Goal: Information Seeking & Learning: Learn about a topic

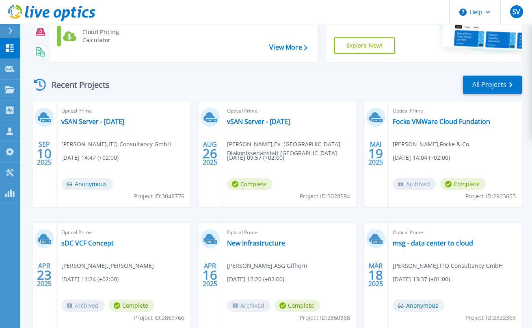
scroll to position [122, 0]
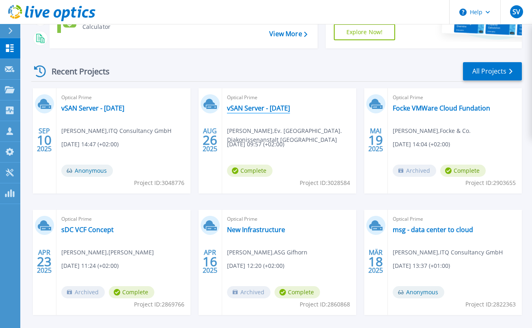
click at [251, 107] on link "vSAN Server - [DATE]" at bounding box center [258, 108] width 63 height 8
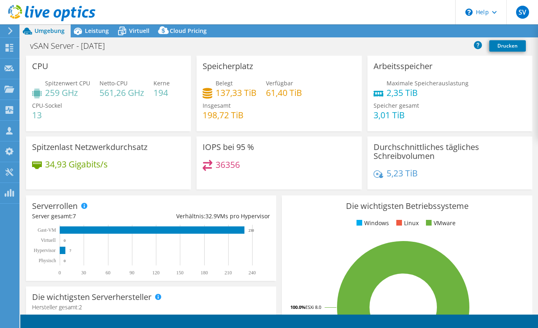
select select "EUFrankfurt"
select select "EUR"
click at [97, 30] on span "Leistung" at bounding box center [97, 31] width 24 height 8
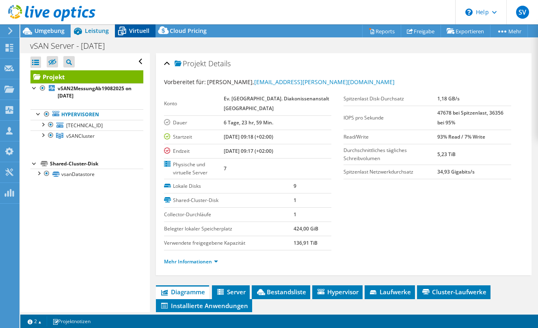
click at [137, 29] on span "Virtuell" at bounding box center [139, 31] width 20 height 8
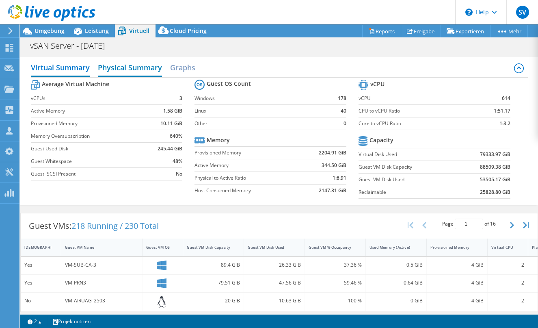
click at [124, 65] on h2 "Physical Summary" at bounding box center [130, 68] width 64 height 18
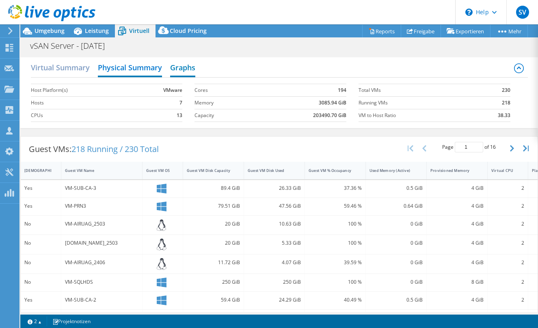
click at [181, 69] on h2 "Graphs" at bounding box center [182, 68] width 25 height 18
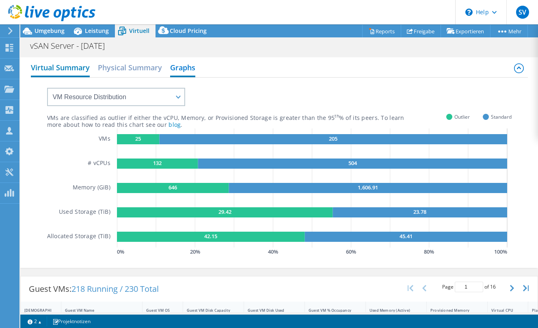
click at [60, 66] on h2 "Virtual Summary" at bounding box center [60, 68] width 59 height 18
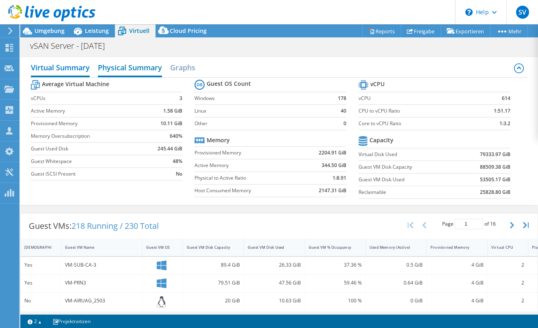
click at [122, 67] on h2 "Physical Summary" at bounding box center [130, 68] width 64 height 18
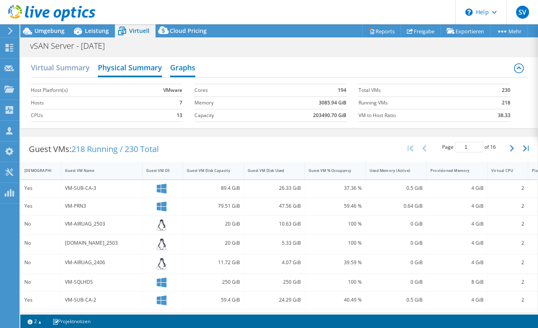
click at [184, 67] on h2 "Graphs" at bounding box center [182, 68] width 25 height 18
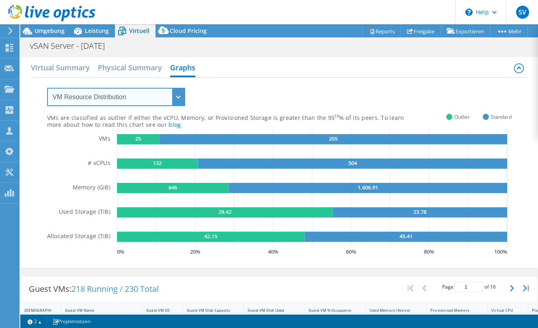
select select "Provisioning Contrast"
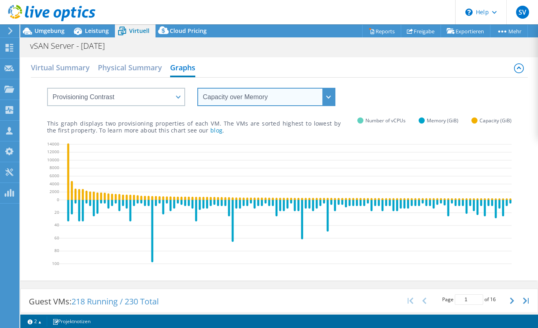
select select "vCPU over Memory"
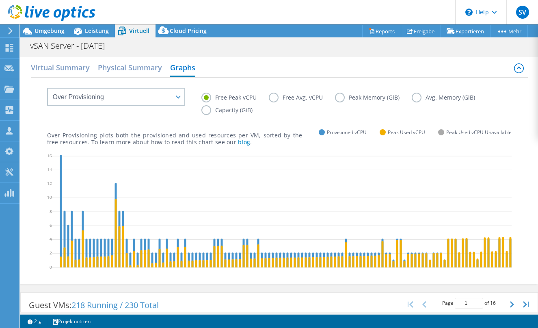
click at [277, 100] on label "Free Avg. vCPU" at bounding box center [302, 98] width 66 height 10
click at [0, 0] on input "Free Avg. vCPU" at bounding box center [0, 0] width 0 height 0
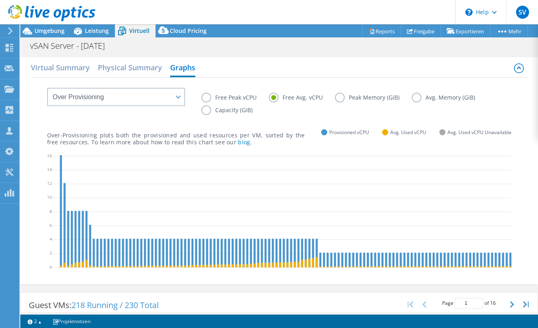
click at [340, 98] on label "Peak Memory (GiB)" at bounding box center [373, 98] width 77 height 10
click at [0, 0] on input "Peak Memory (GiB)" at bounding box center [0, 0] width 0 height 0
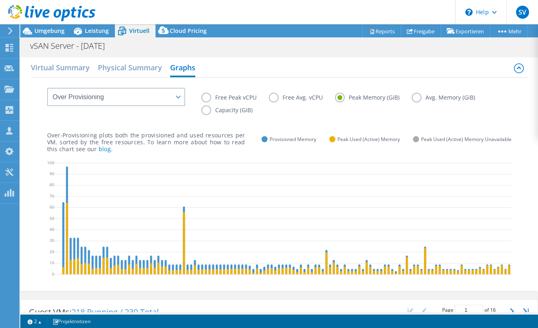
click at [423, 96] on label "Avg. Memory (GiB)" at bounding box center [450, 98] width 76 height 10
click at [0, 0] on input "Avg. Memory (GiB)" at bounding box center [0, 0] width 0 height 0
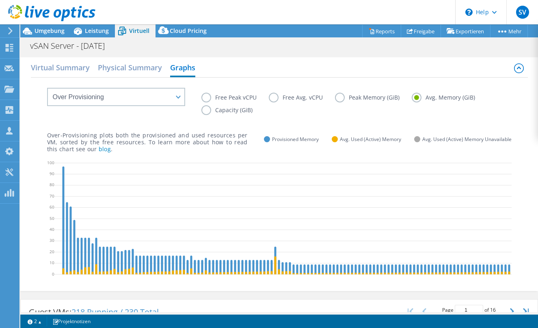
click at [203, 112] on label "Capacity (GiB)" at bounding box center [233, 110] width 63 height 10
click at [0, 0] on input "Capacity (GiB)" at bounding box center [0, 0] width 0 height 0
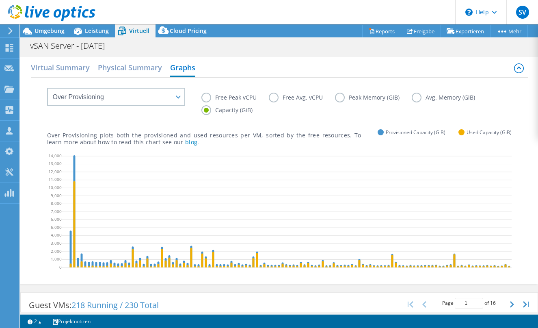
click at [207, 102] on label "Free Peak vCPU" at bounding box center [235, 98] width 67 height 10
click at [0, 0] on input "Free Peak vCPU" at bounding box center [0, 0] width 0 height 0
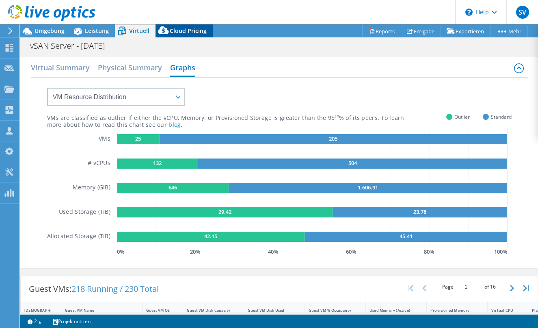
click at [178, 28] on span "Cloud Pricing" at bounding box center [188, 31] width 37 height 8
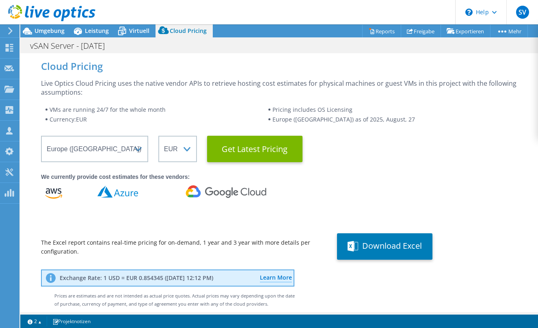
click at [48, 26] on div at bounding box center [47, 13] width 95 height 27
click at [54, 37] on div "Umgebung" at bounding box center [45, 30] width 50 height 13
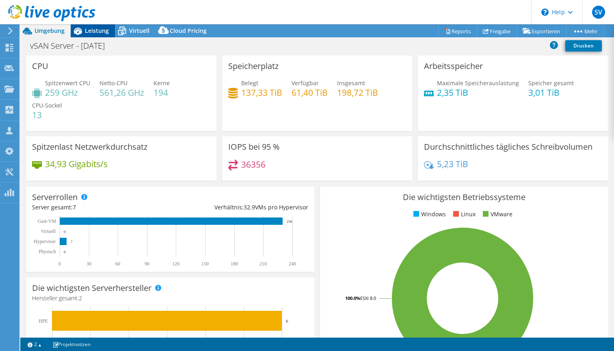
click at [88, 30] on span "Leistung" at bounding box center [97, 31] width 24 height 8
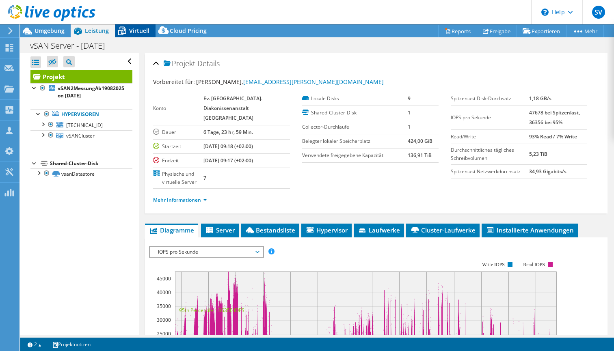
click at [141, 31] on span "Virtuell" at bounding box center [139, 31] width 20 height 8
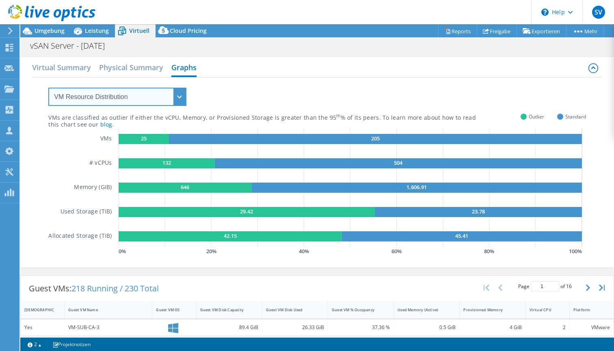
select select "Over Provisioning"
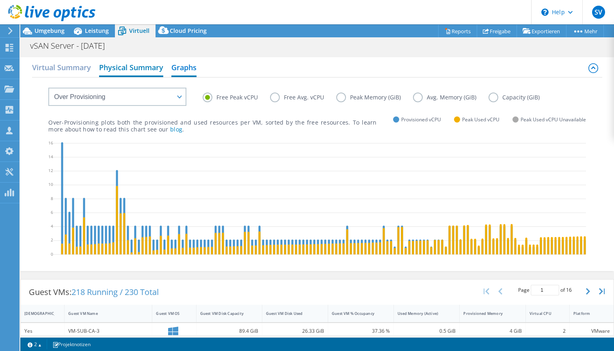
click at [143, 67] on h2 "Physical Summary" at bounding box center [131, 68] width 64 height 18
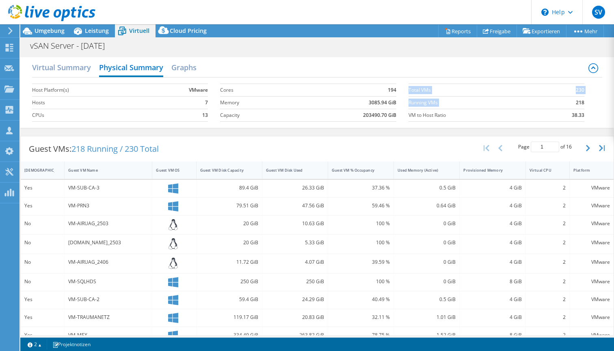
drag, startPoint x: 571, startPoint y: 102, endPoint x: 592, endPoint y: 102, distance: 20.7
click at [538, 102] on div "Host Platform(s) VMware Hosts 7 CPUs 13 Cores 194 Memory 3085.94 GiB Capacity 2…" at bounding box center [317, 102] width 570 height 48
